Goal: Information Seeking & Learning: Learn about a topic

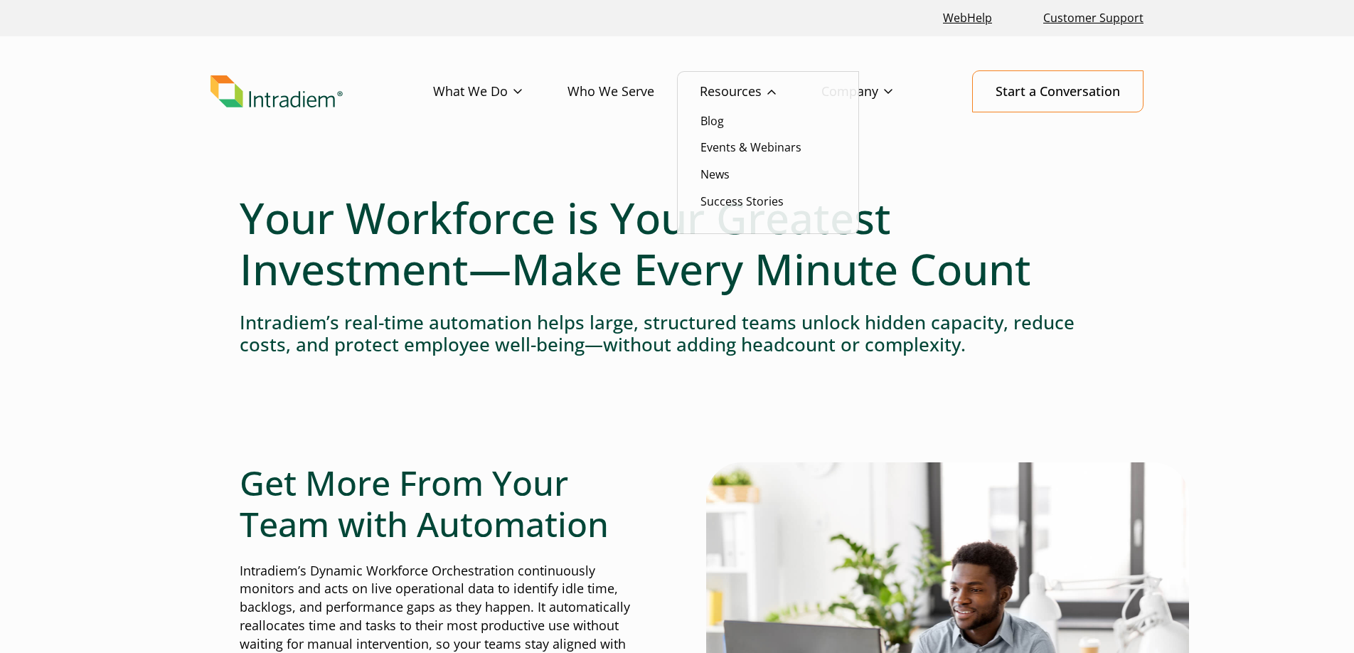
click at [736, 92] on link "Resources" at bounding box center [761, 91] width 122 height 41
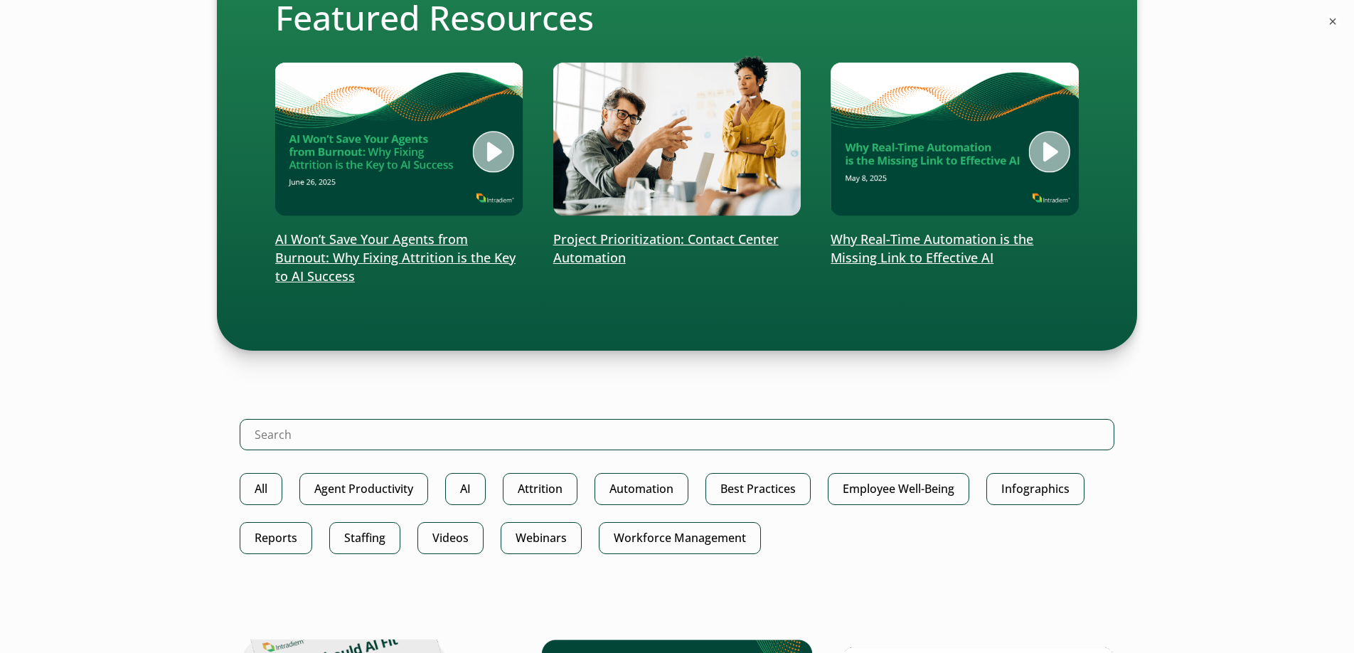
scroll to position [437, 0]
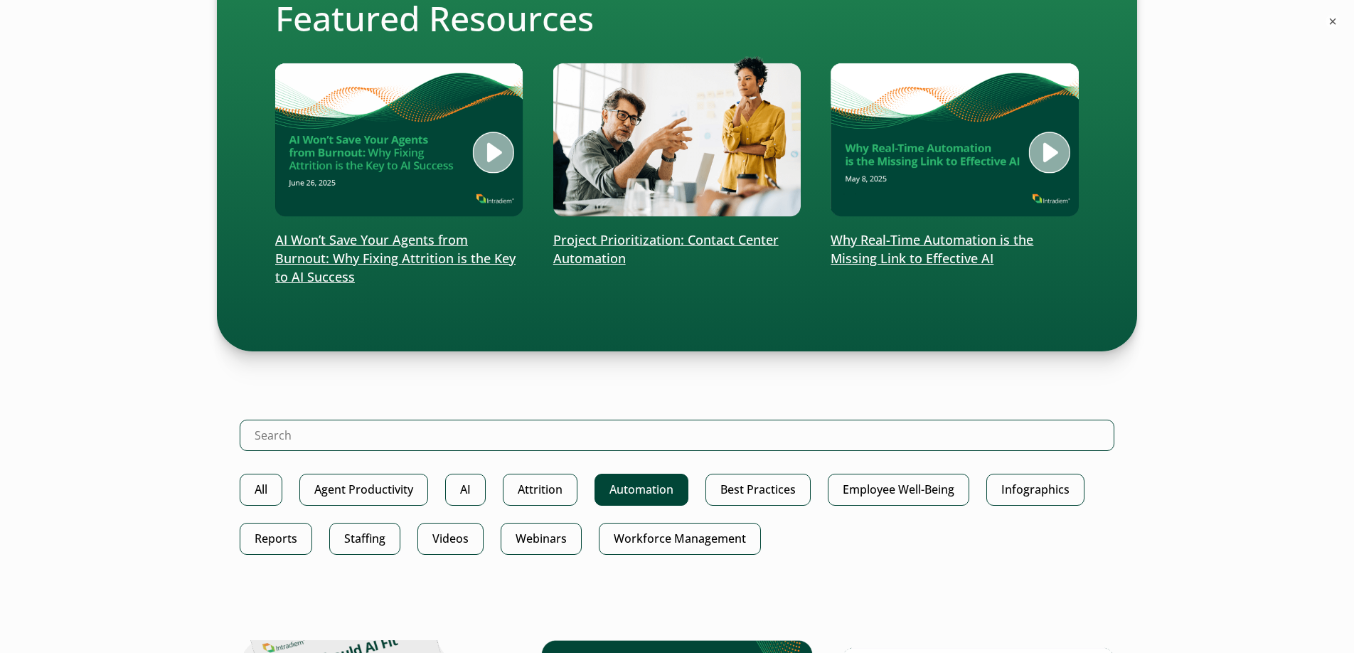
click at [628, 488] on link "Automation" at bounding box center [641, 490] width 94 height 32
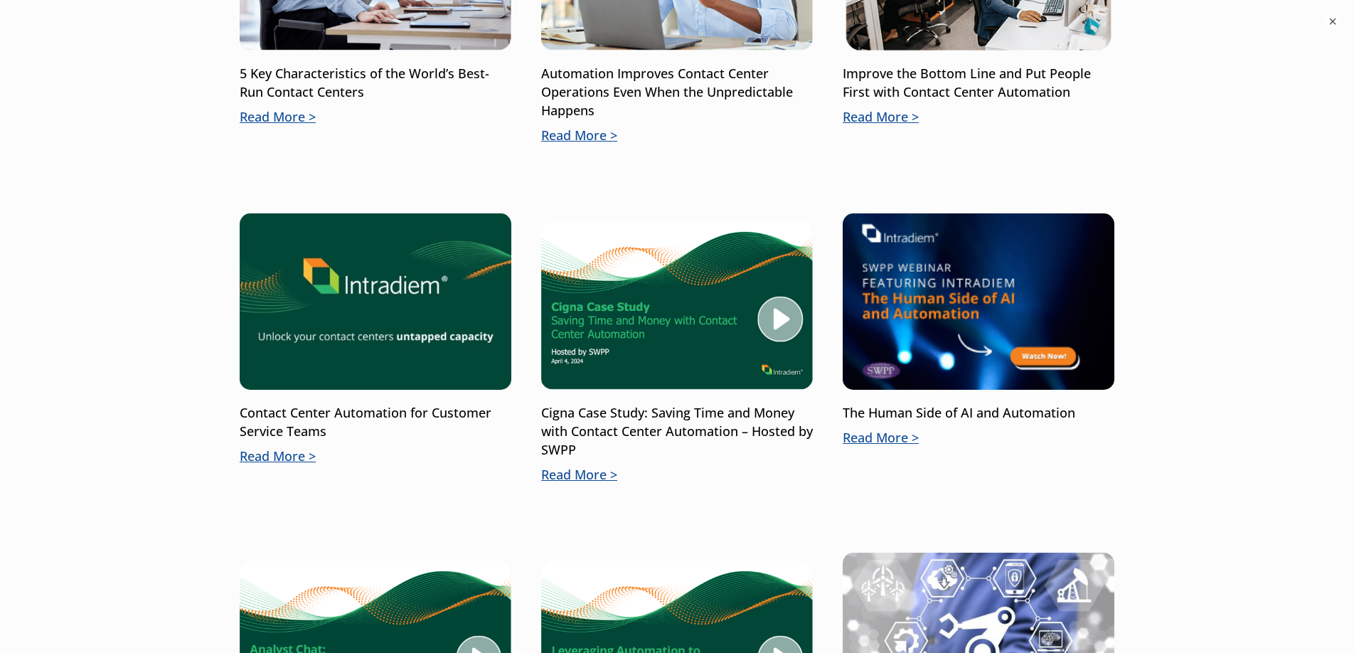
scroll to position [1044, 0]
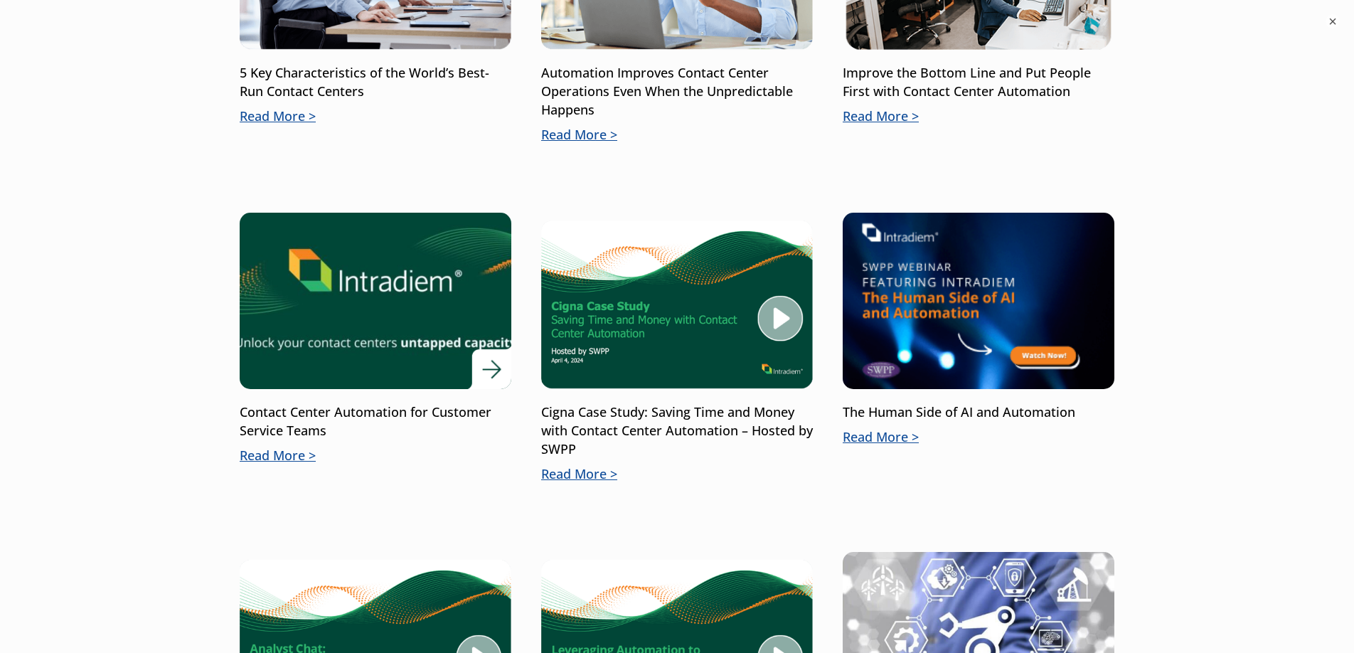
click at [365, 306] on img at bounding box center [376, 301] width 326 height 212
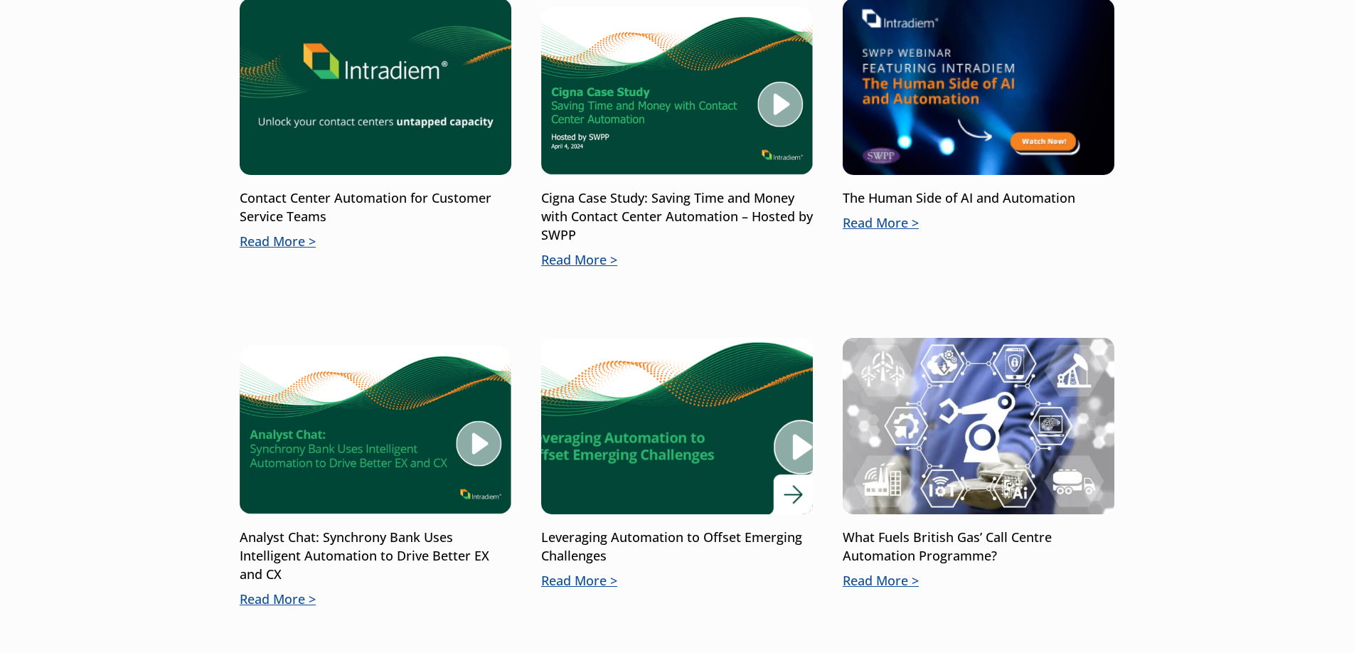
scroll to position [1223, 0]
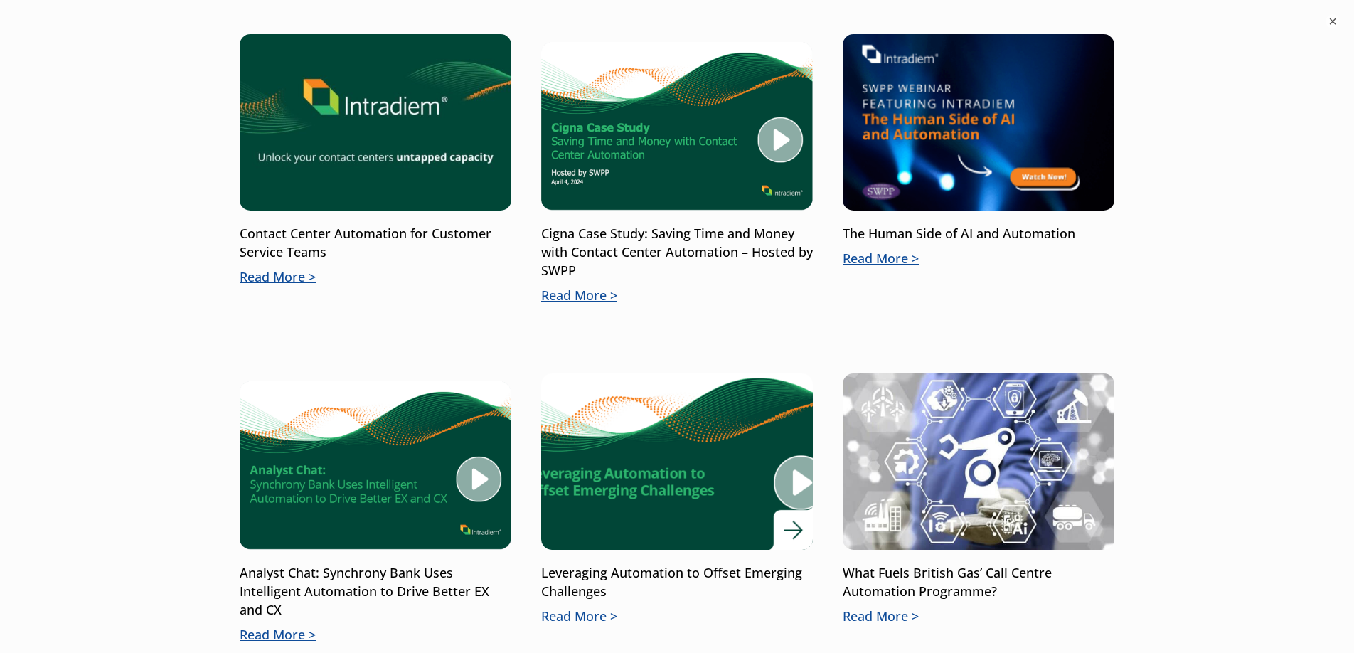
click at [679, 460] on img at bounding box center [677, 461] width 326 height 212
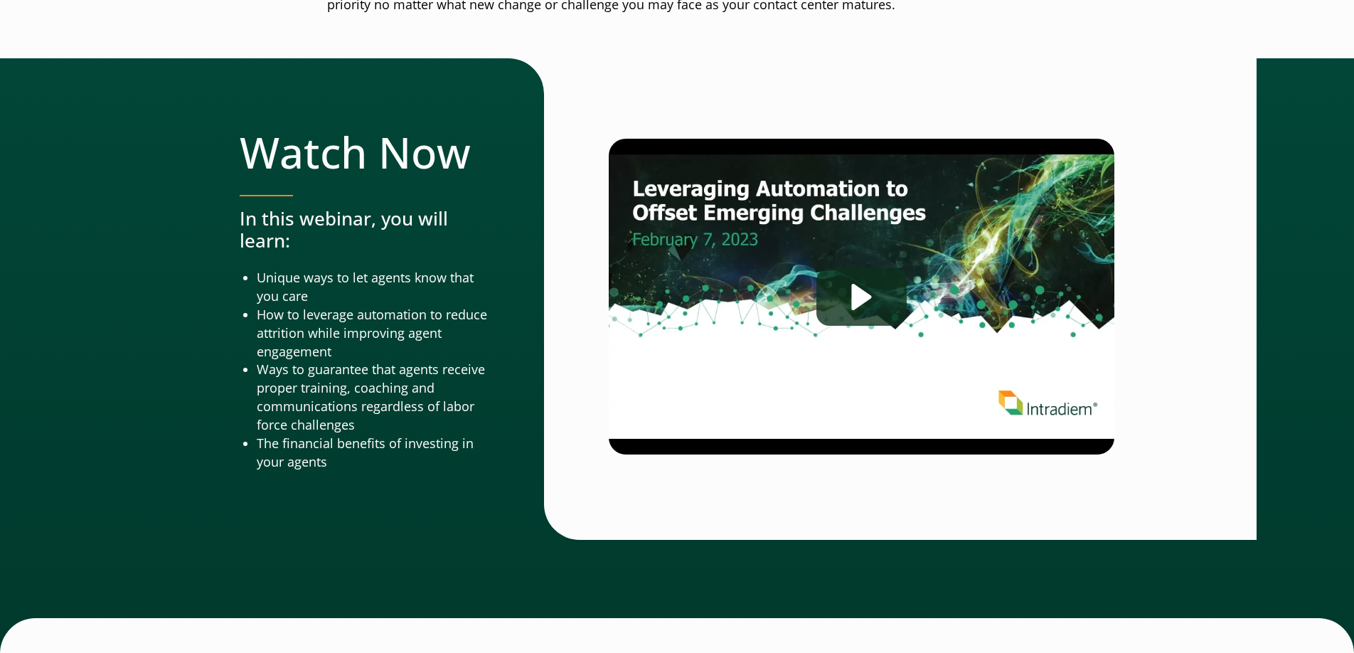
scroll to position [600, 0]
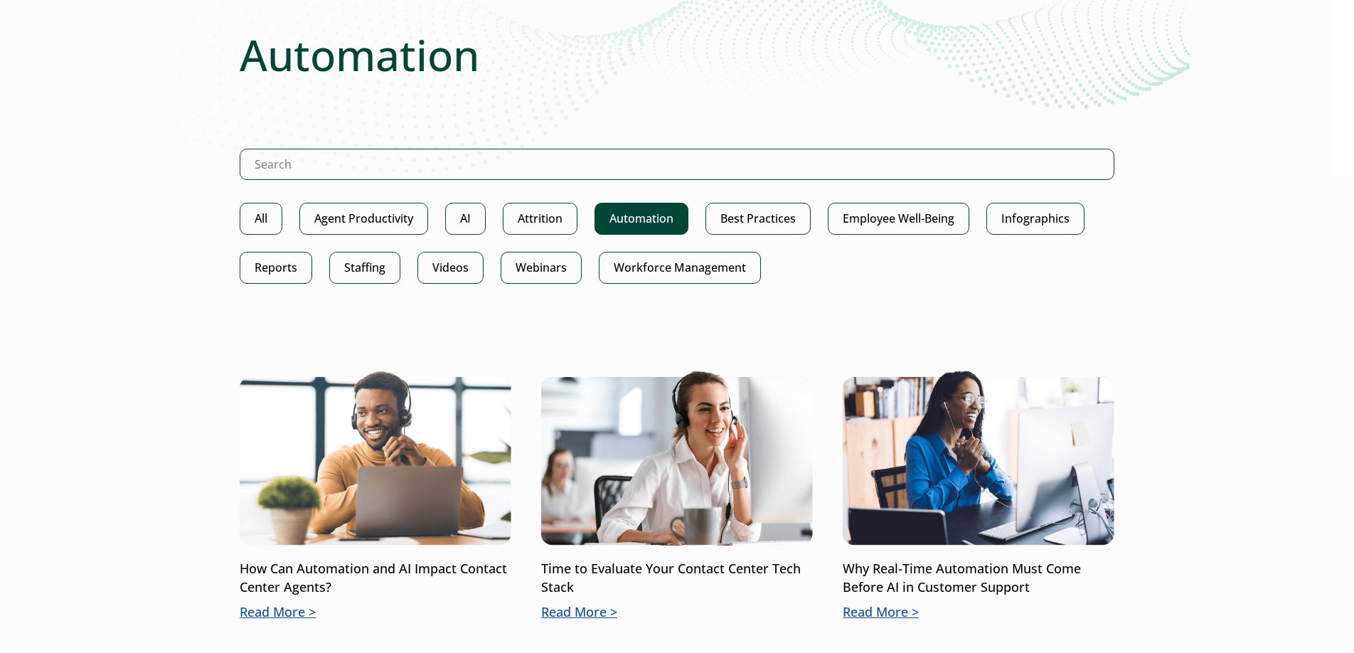
scroll to position [182, 0]
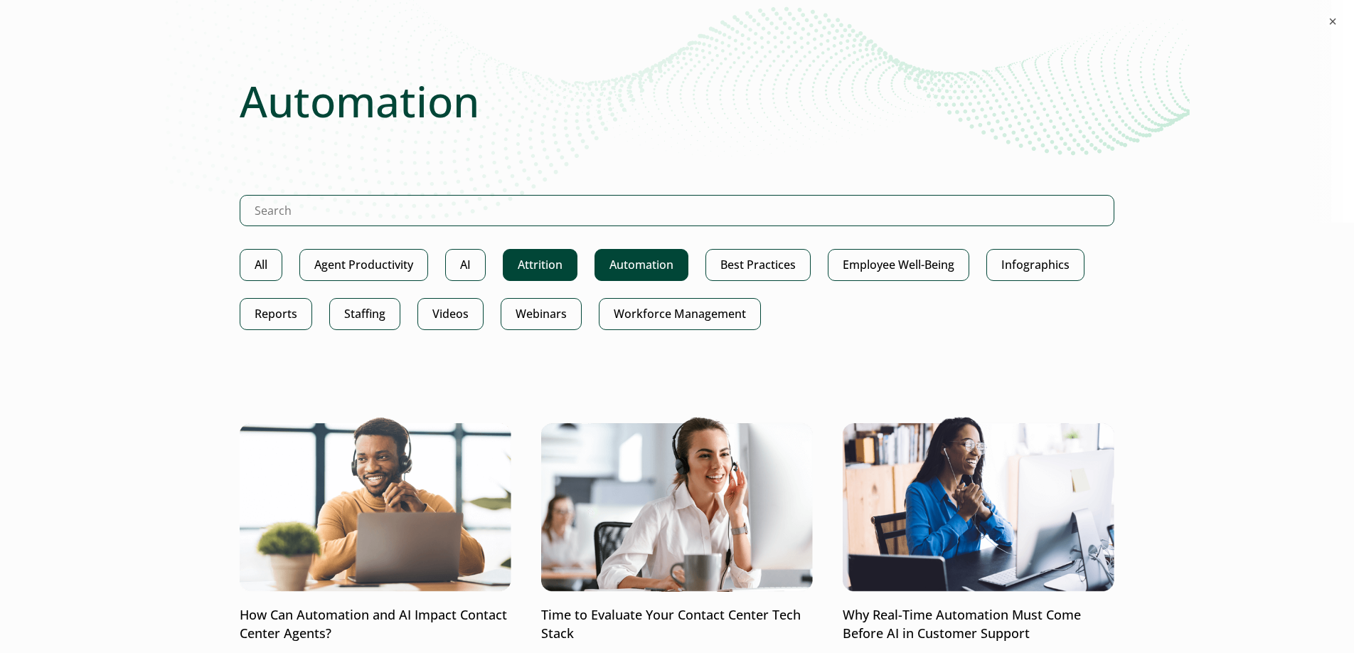
click at [541, 264] on link "Attrition" at bounding box center [540, 265] width 75 height 32
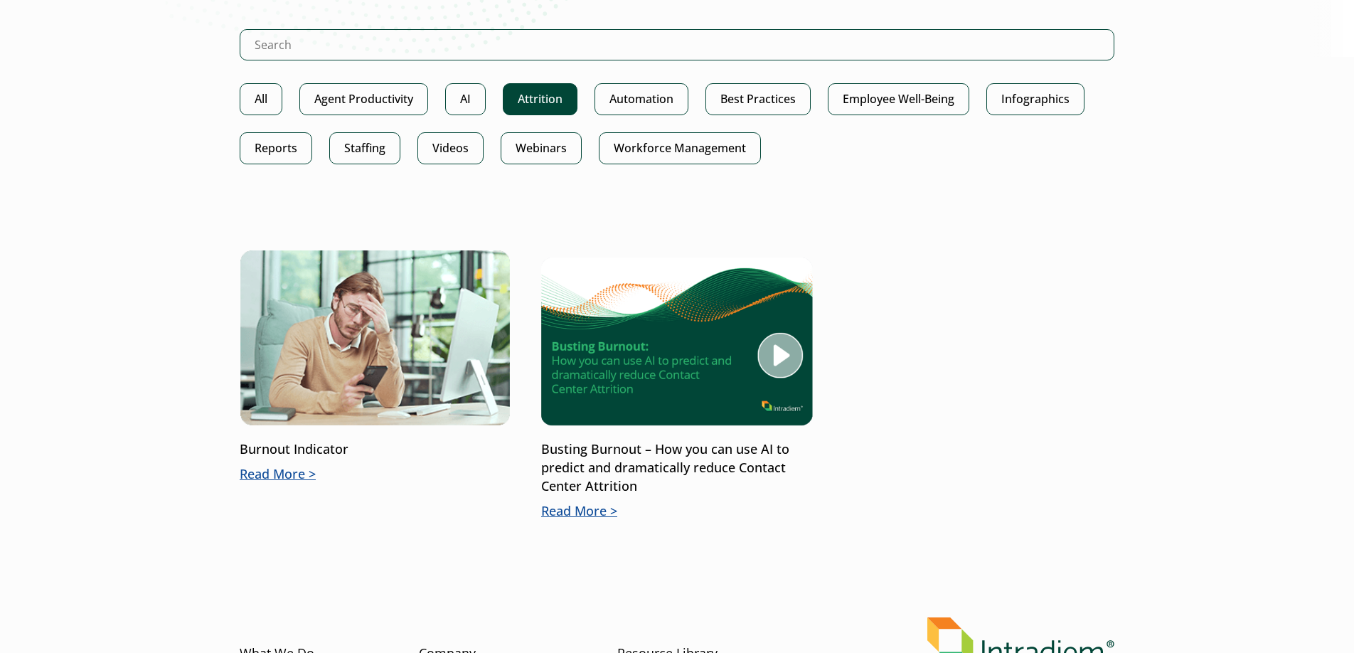
scroll to position [308, 0]
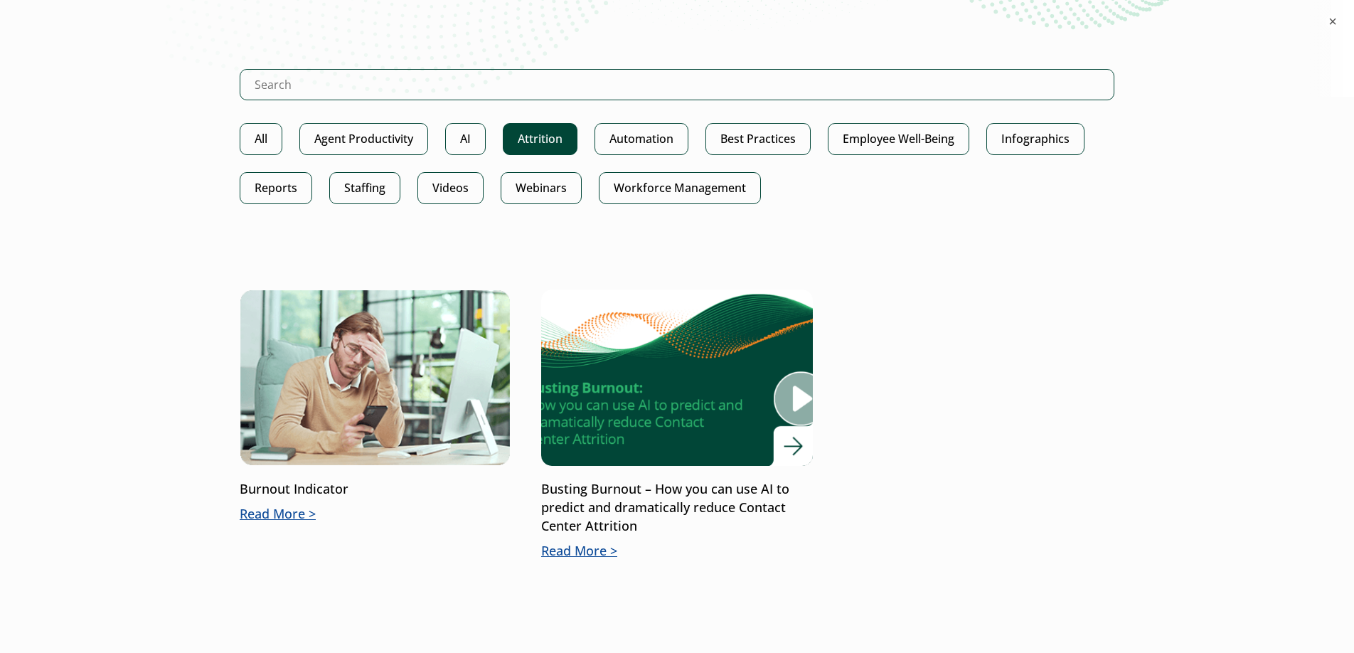
click at [673, 349] on img at bounding box center [677, 378] width 326 height 212
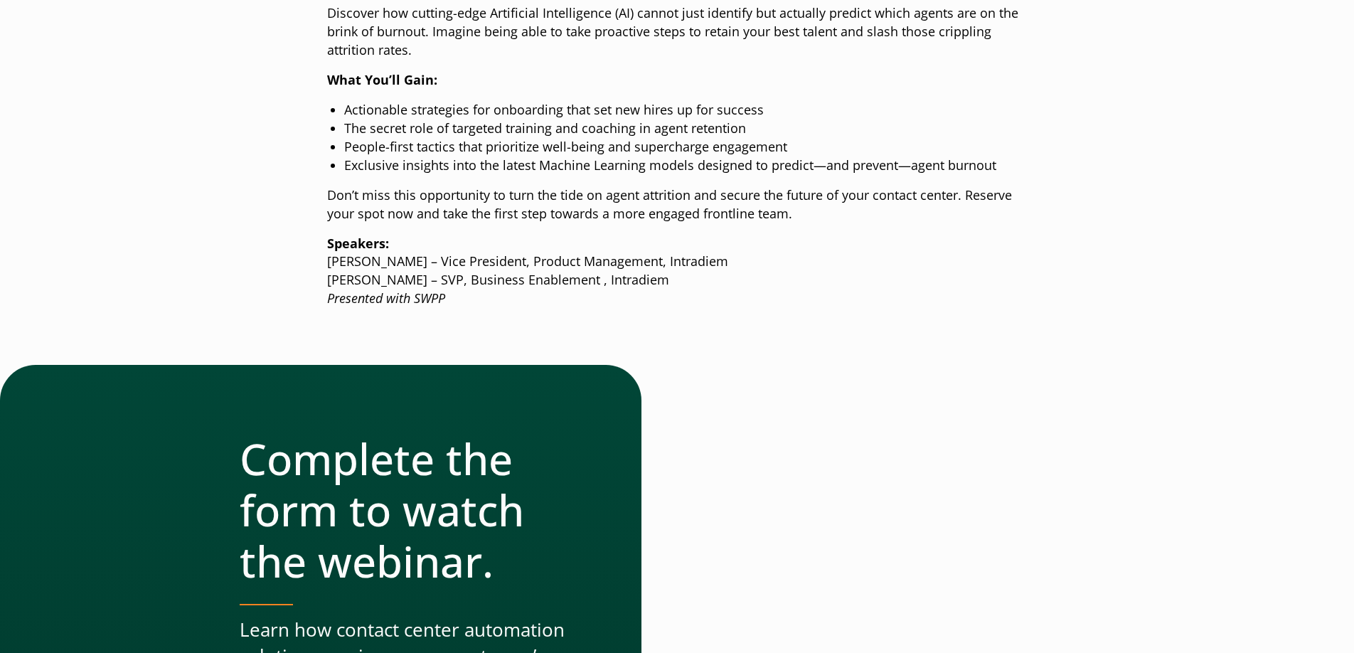
scroll to position [680, 0]
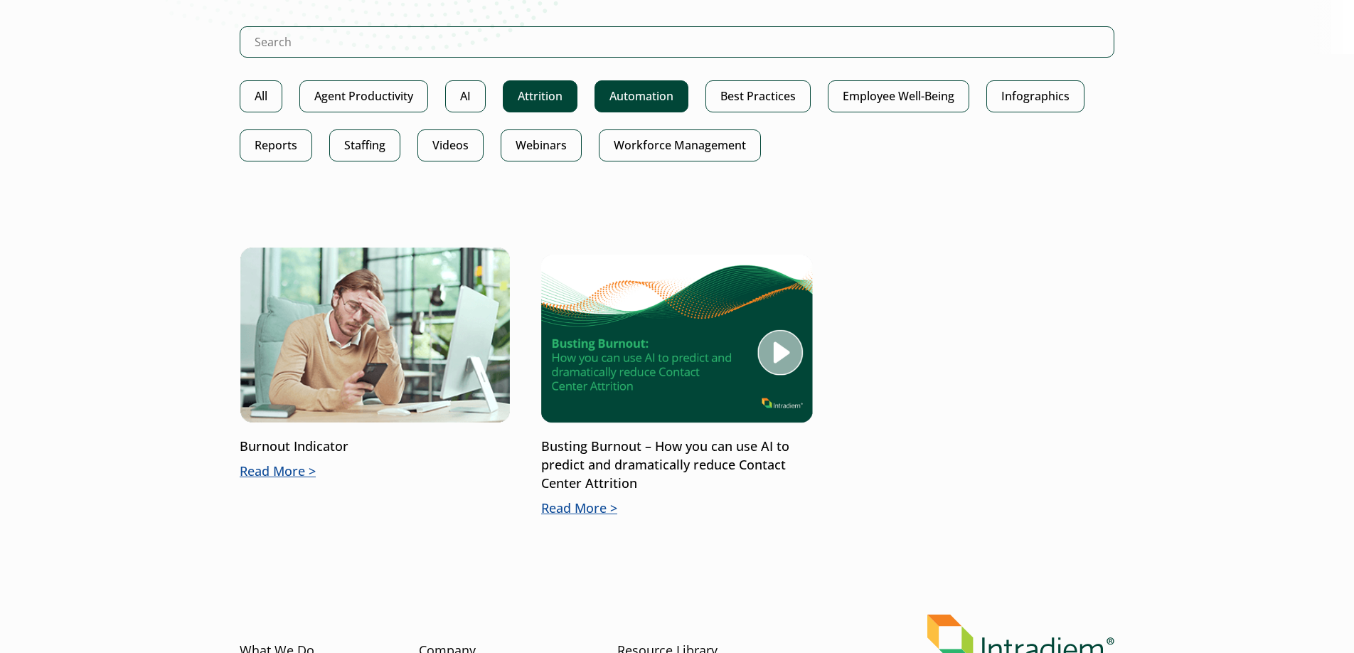
click at [662, 100] on link "Automation" at bounding box center [641, 96] width 94 height 32
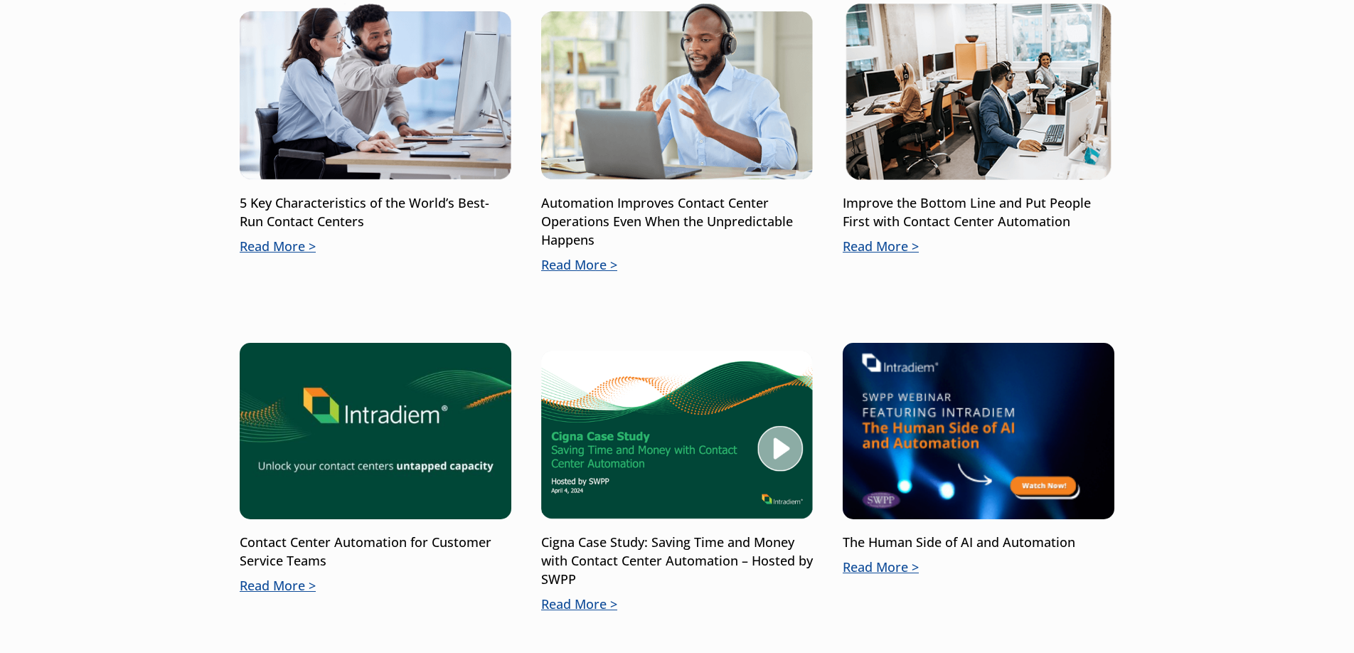
scroll to position [876, 0]
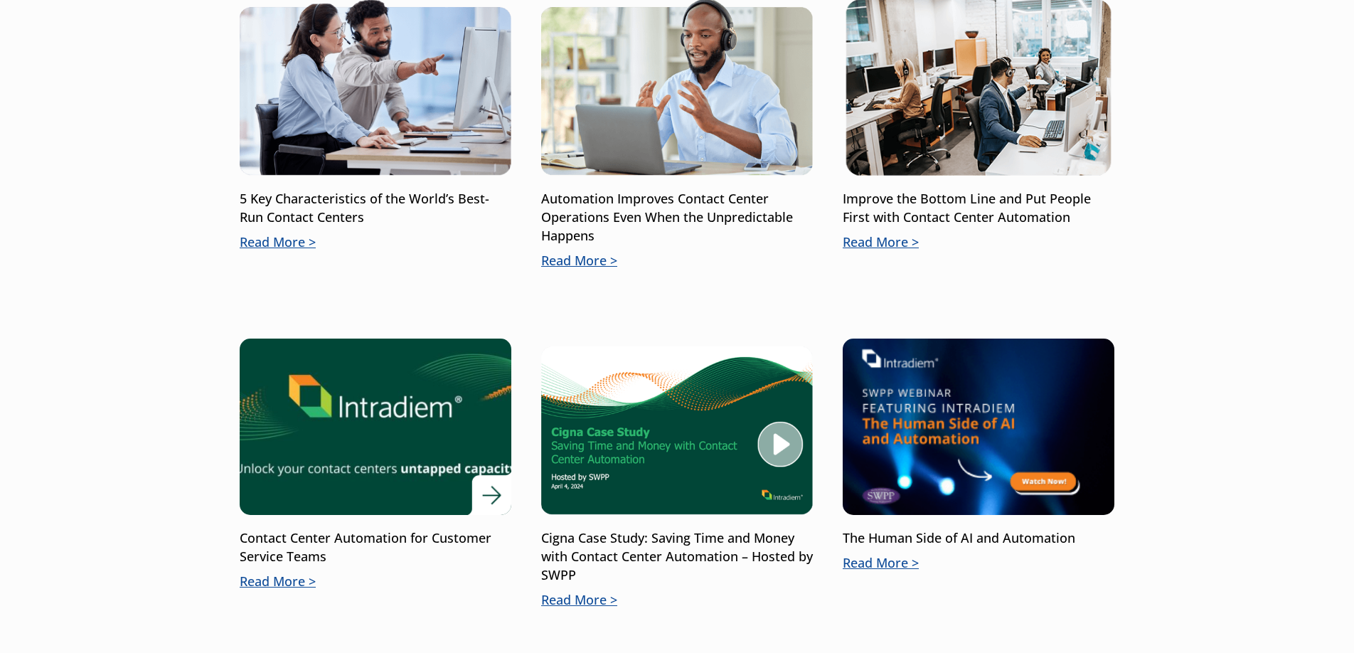
click at [397, 451] on img at bounding box center [376, 427] width 326 height 212
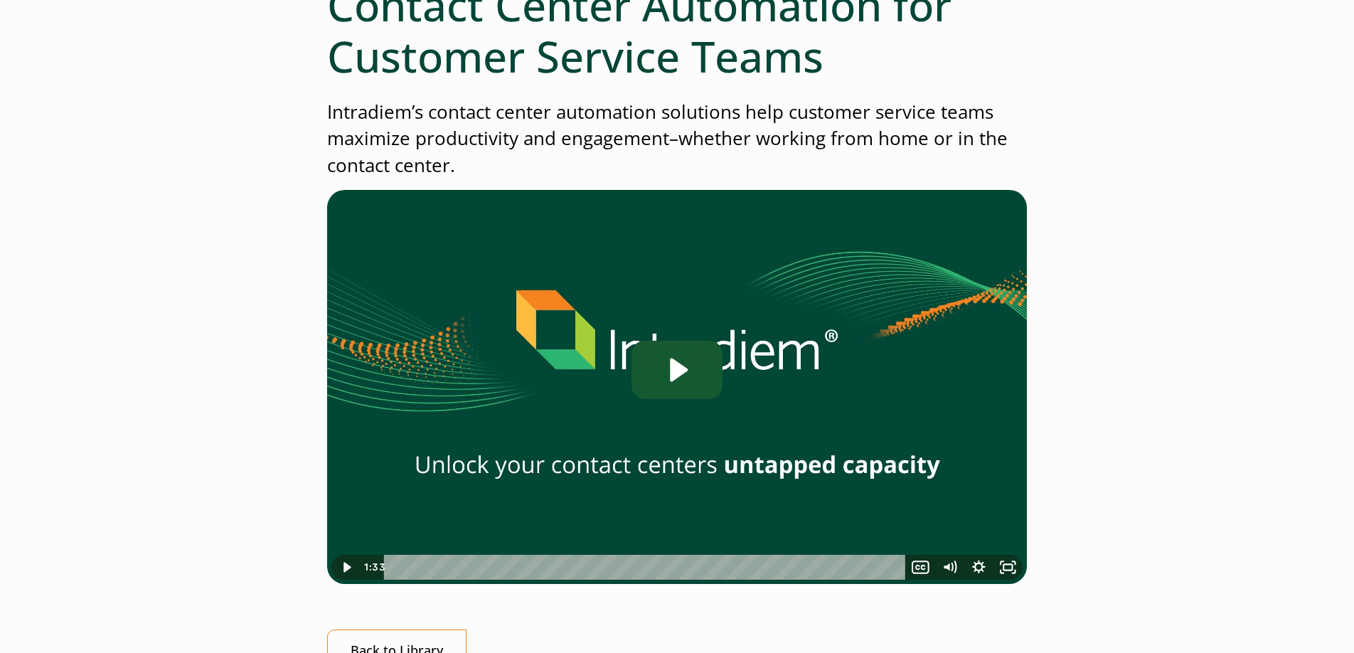
scroll to position [192, 0]
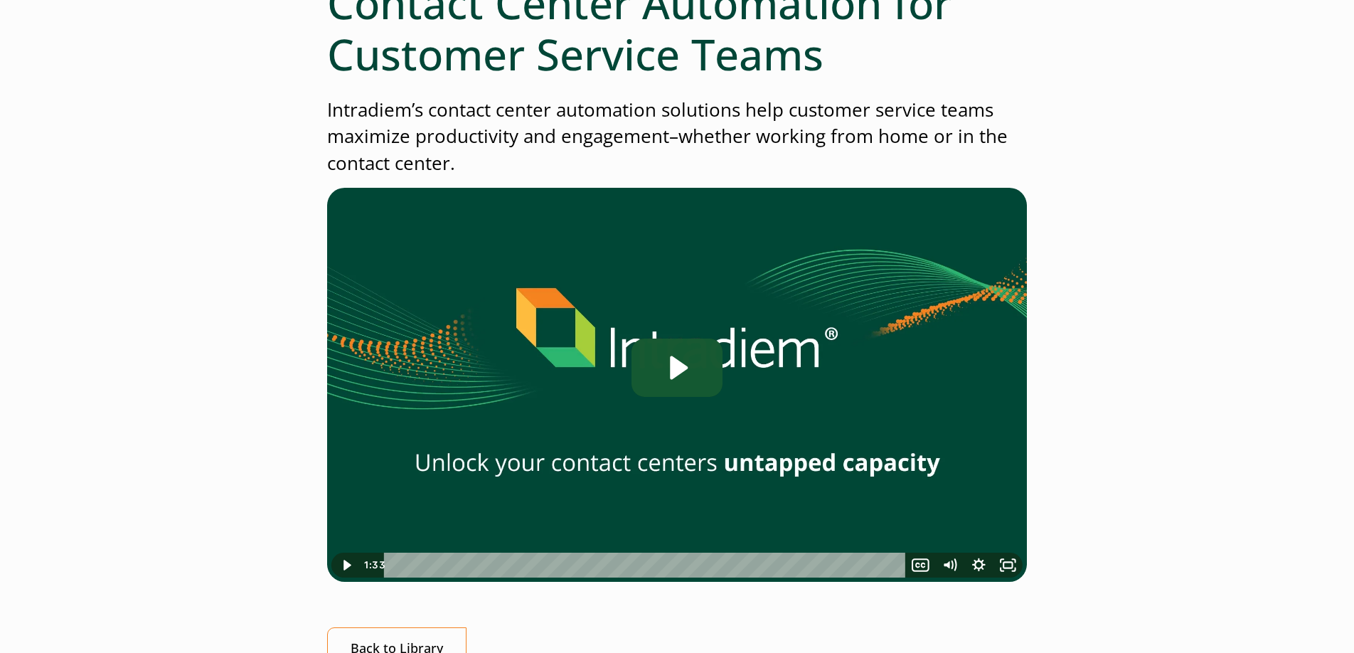
click at [688, 355] on icon "Play Video: Contact Center Automation for Customer Service Teams" at bounding box center [676, 367] width 91 height 58
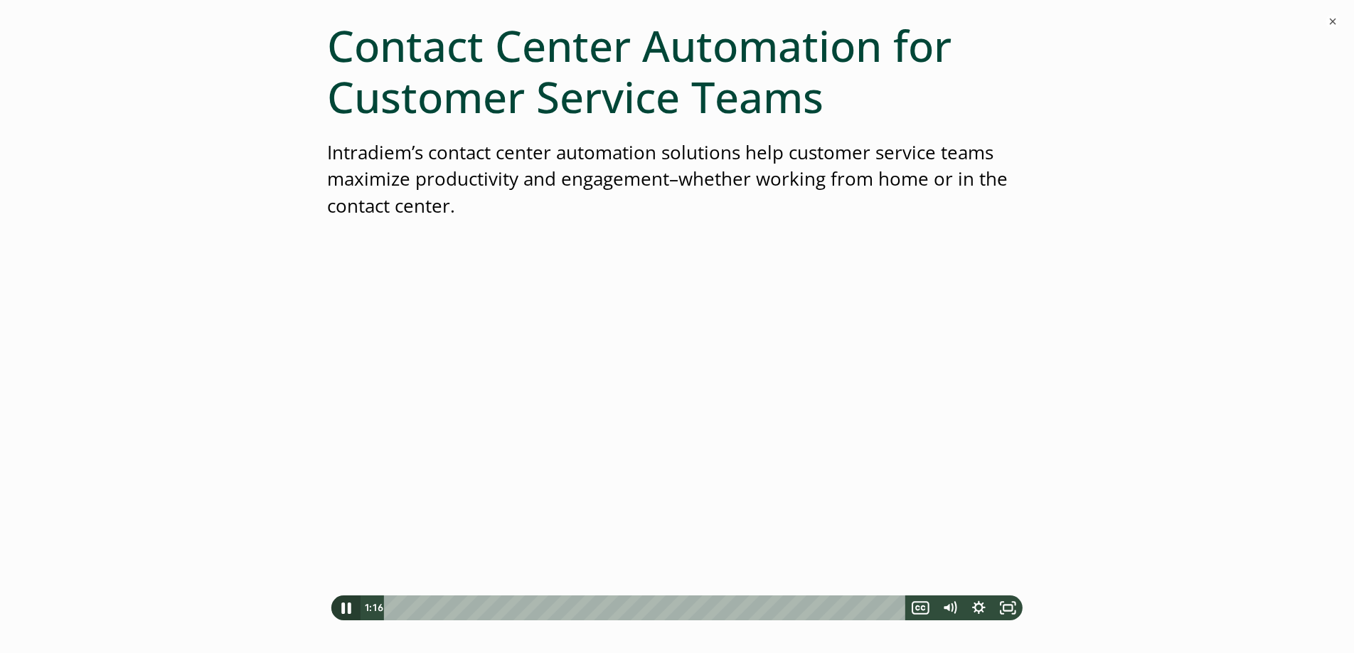
click at [347, 610] on icon "Pause" at bounding box center [345, 607] width 35 height 30
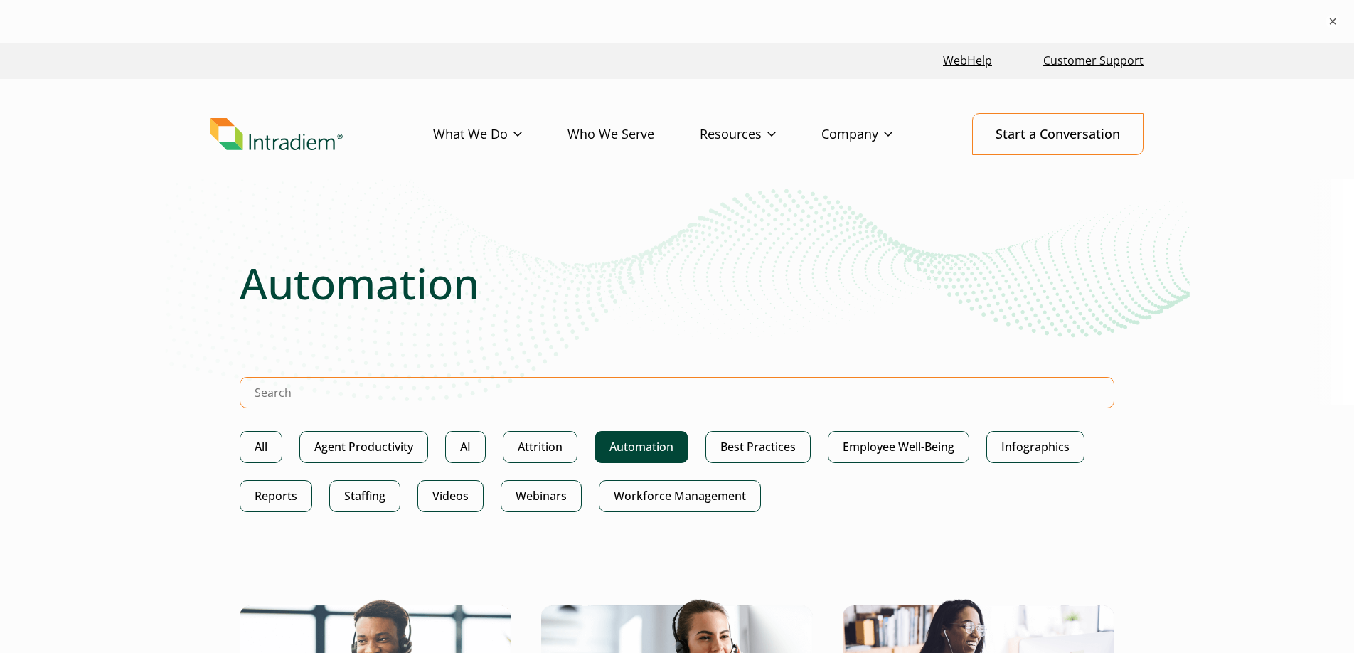
click at [539, 392] on input "Search Intradiem" at bounding box center [677, 392] width 874 height 31
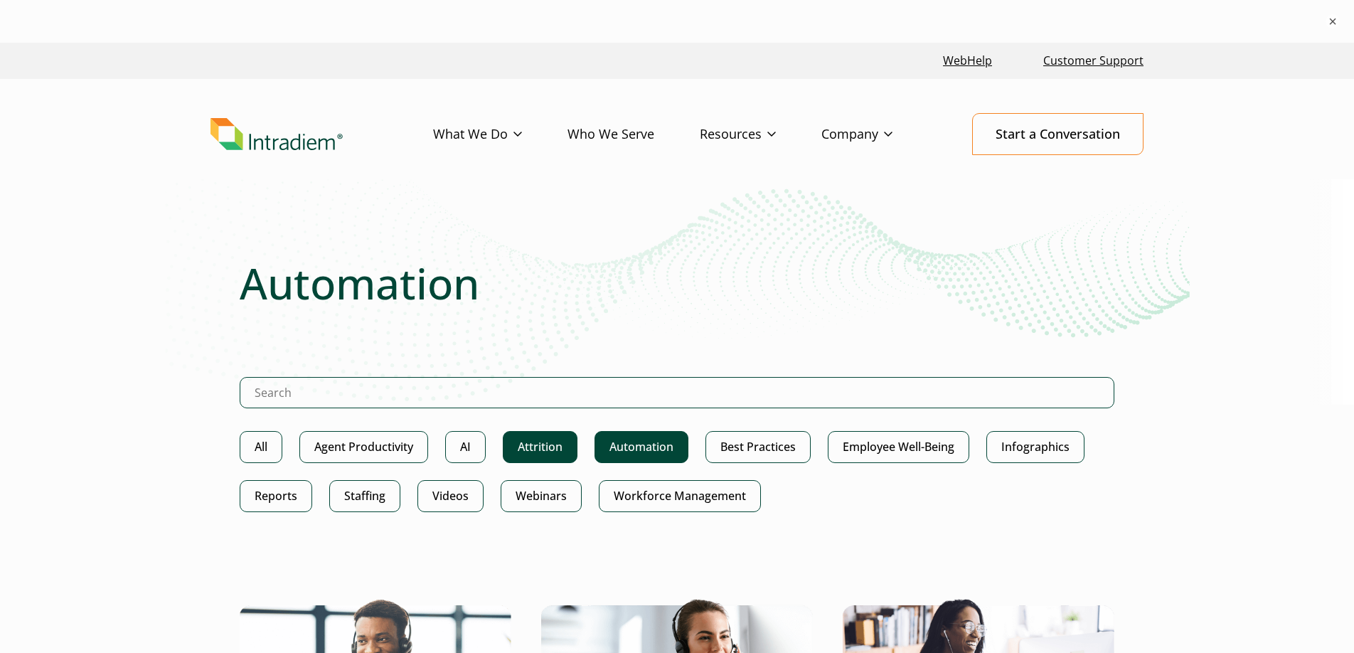
click at [540, 433] on link "Attrition" at bounding box center [540, 447] width 75 height 32
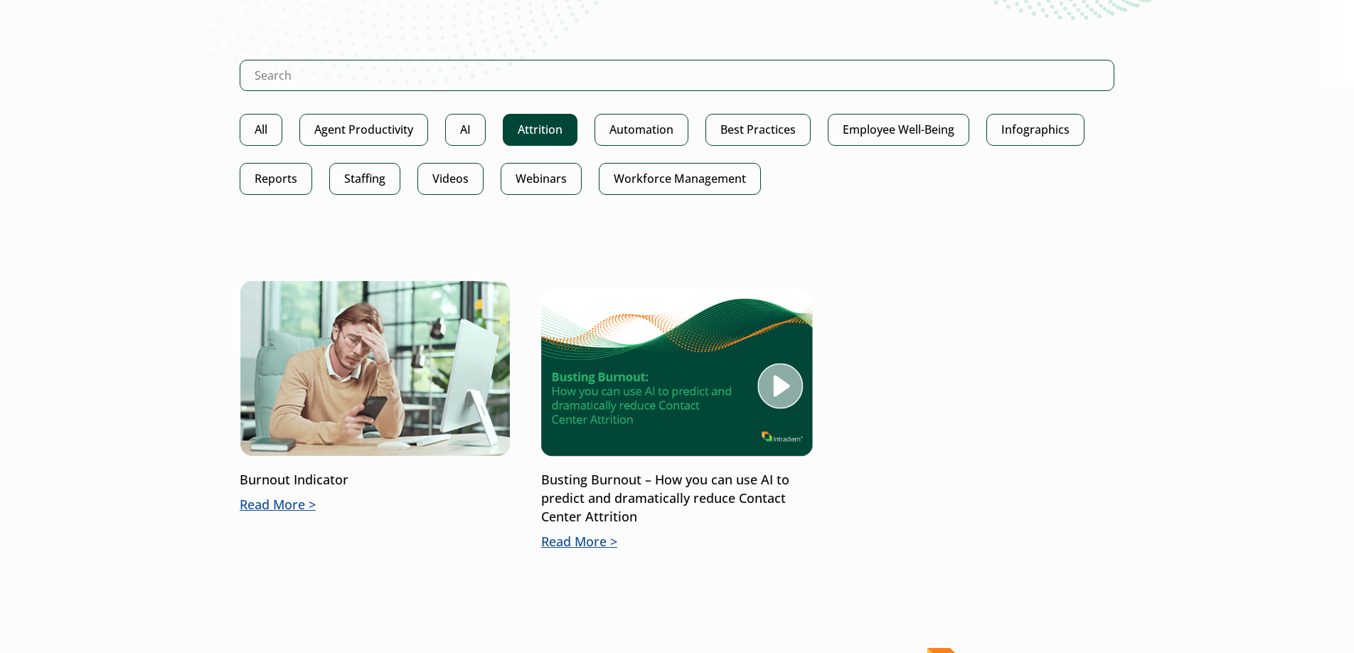
scroll to position [277, 0]
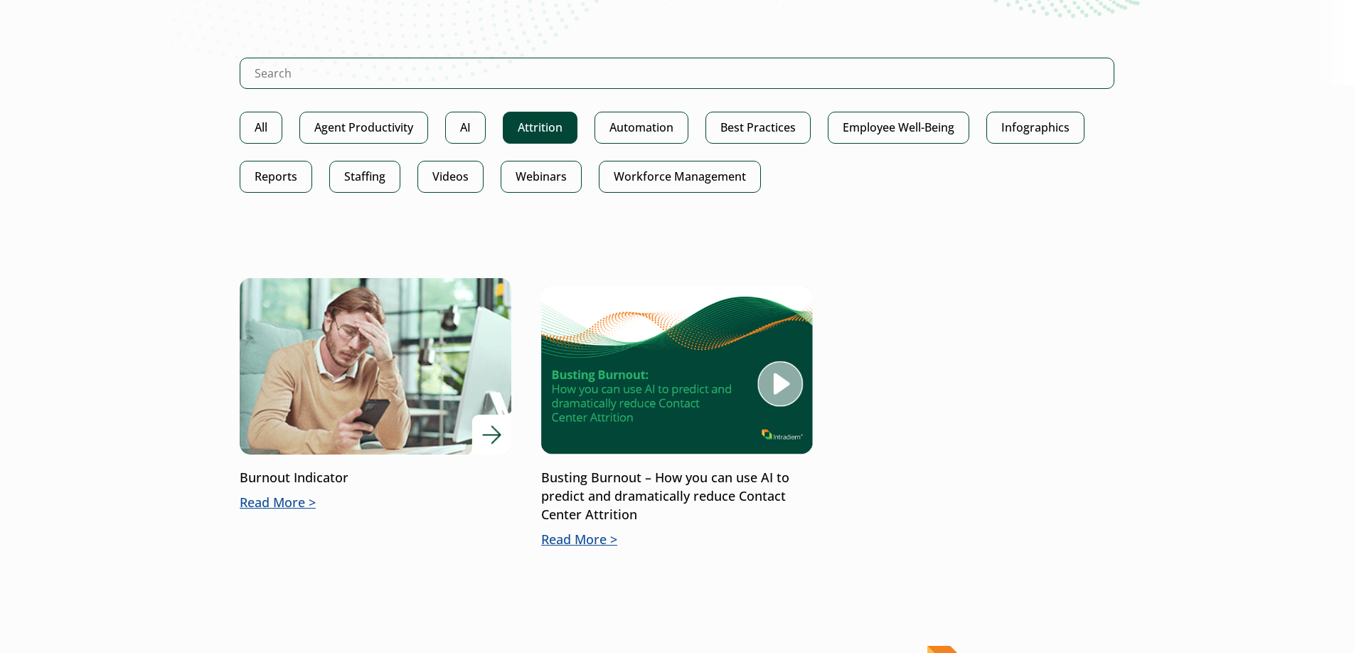
click at [346, 394] on img at bounding box center [376, 366] width 326 height 212
